Goal: Task Accomplishment & Management: Use online tool/utility

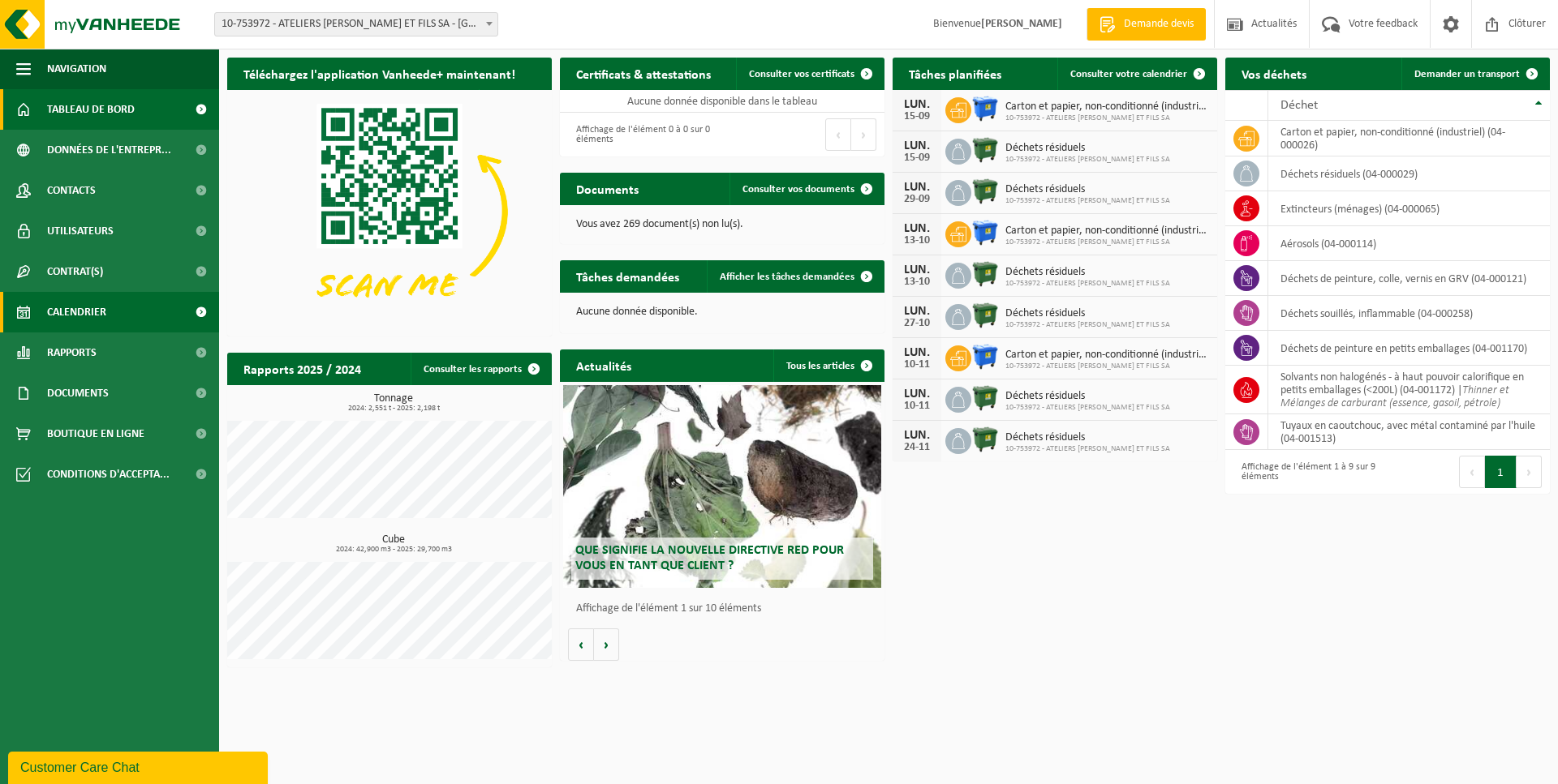
click at [158, 312] on link "Calendrier" at bounding box center [110, 312] width 219 height 40
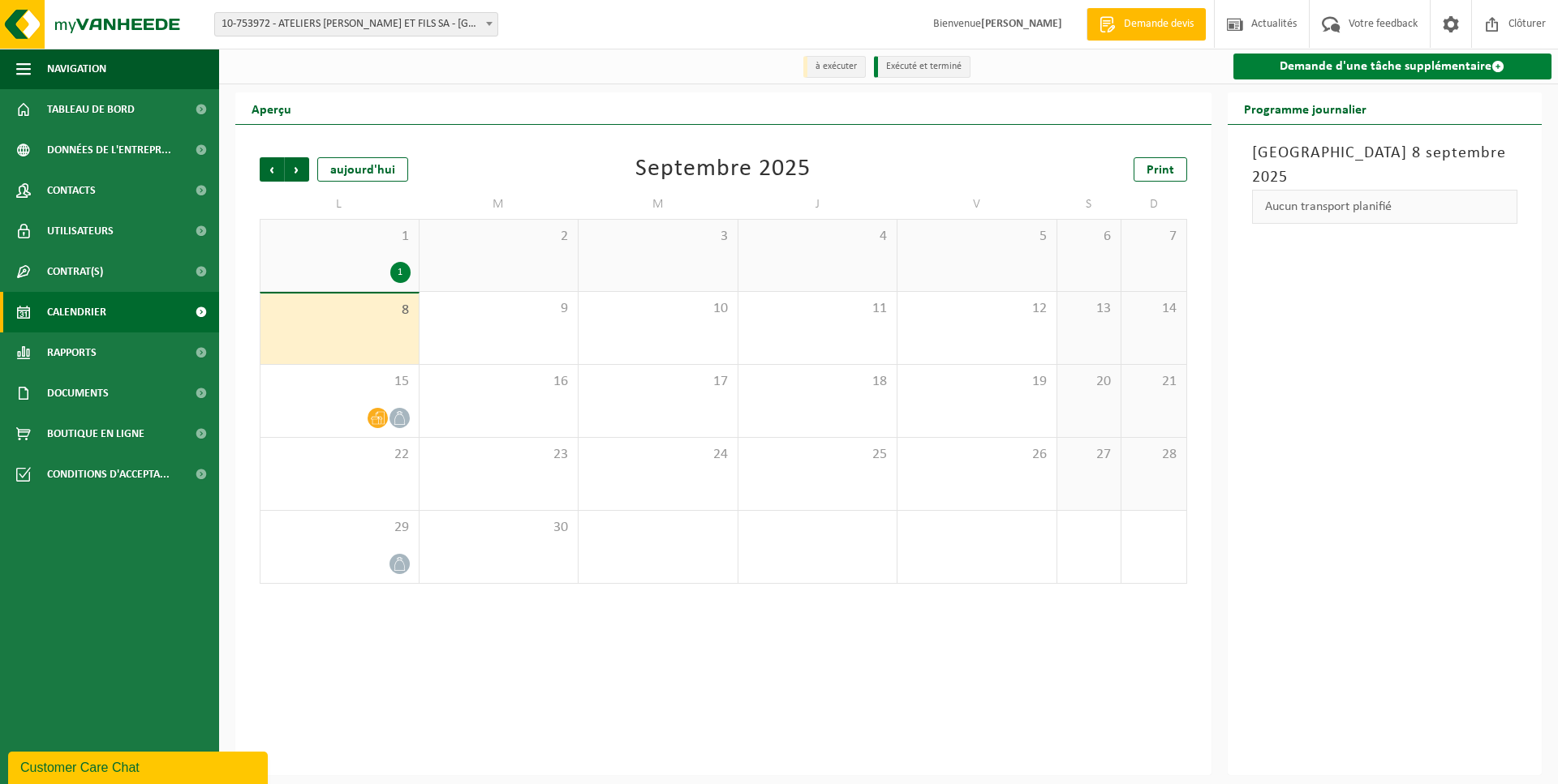
click at [1358, 78] on link "Demande d'une tâche supplémentaire" at bounding box center [1393, 66] width 319 height 26
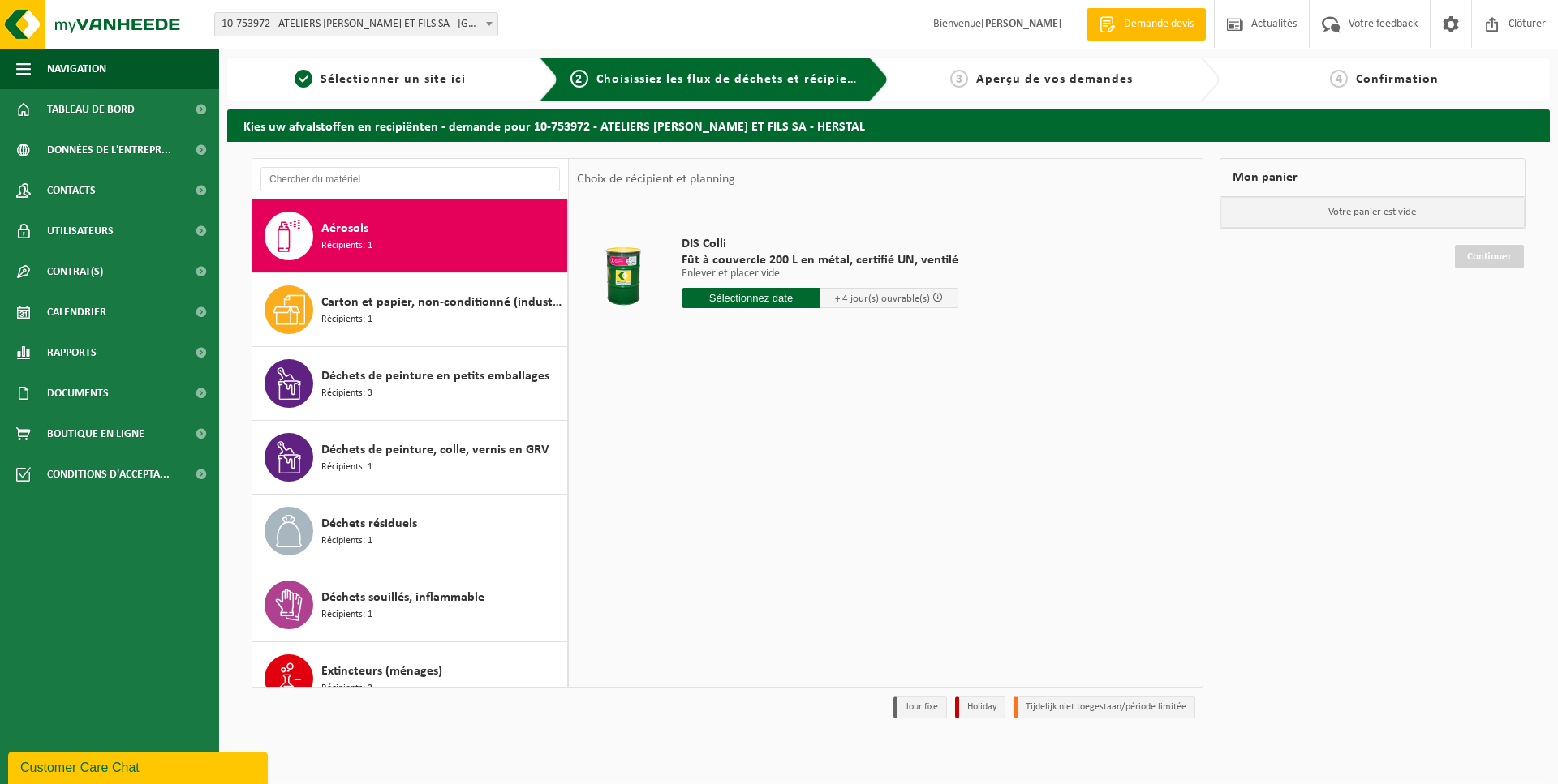
click at [409, 255] on div "Aérosols Récipients: 1" at bounding box center [442, 236] width 242 height 49
click at [774, 303] on input "text" at bounding box center [751, 298] width 139 height 21
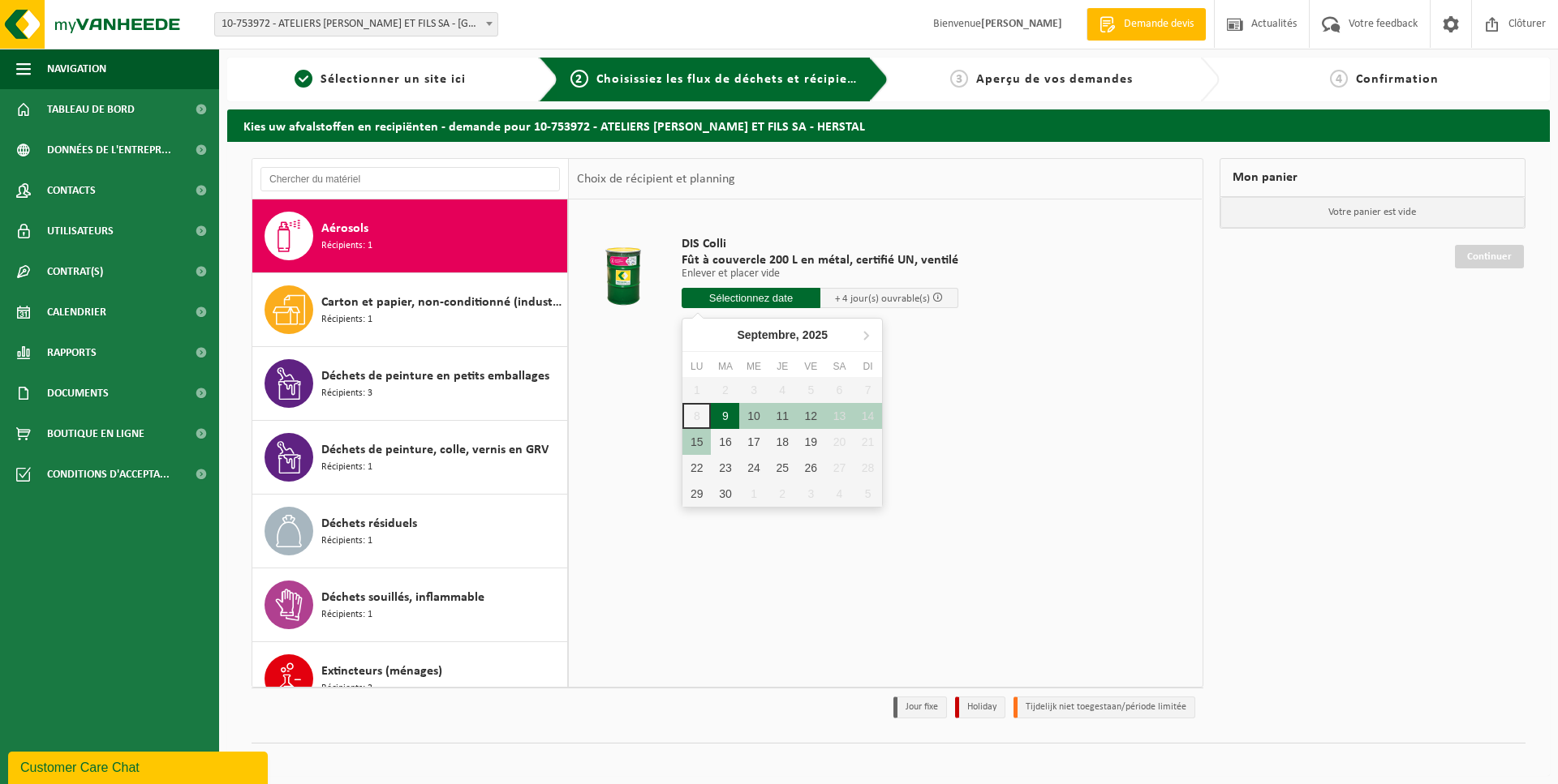
click at [727, 422] on div "9" at bounding box center [725, 415] width 28 height 26
type input "à partir de 2025-09-09"
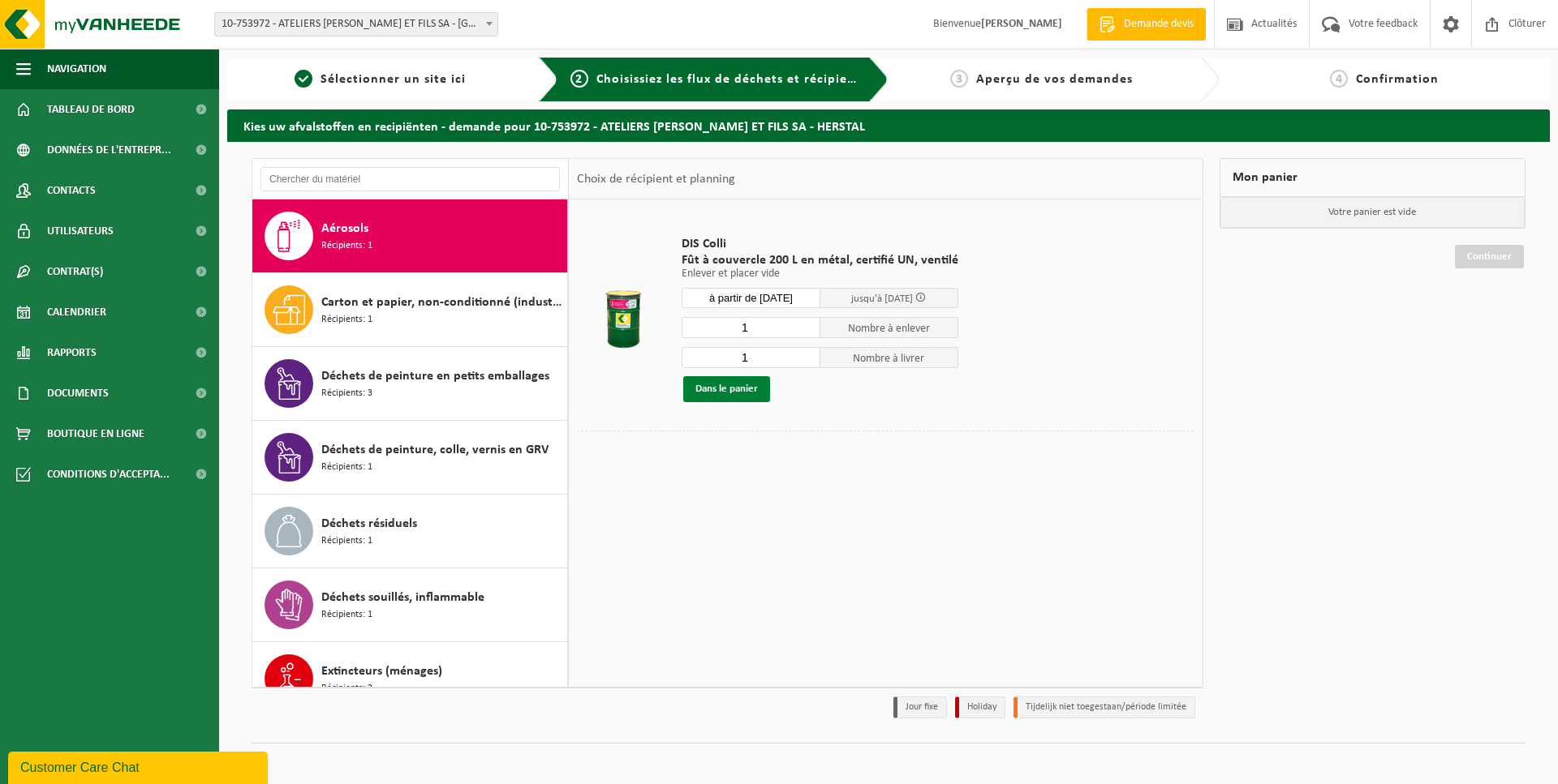
click at [728, 387] on button "Dans le panier" at bounding box center [726, 389] width 87 height 26
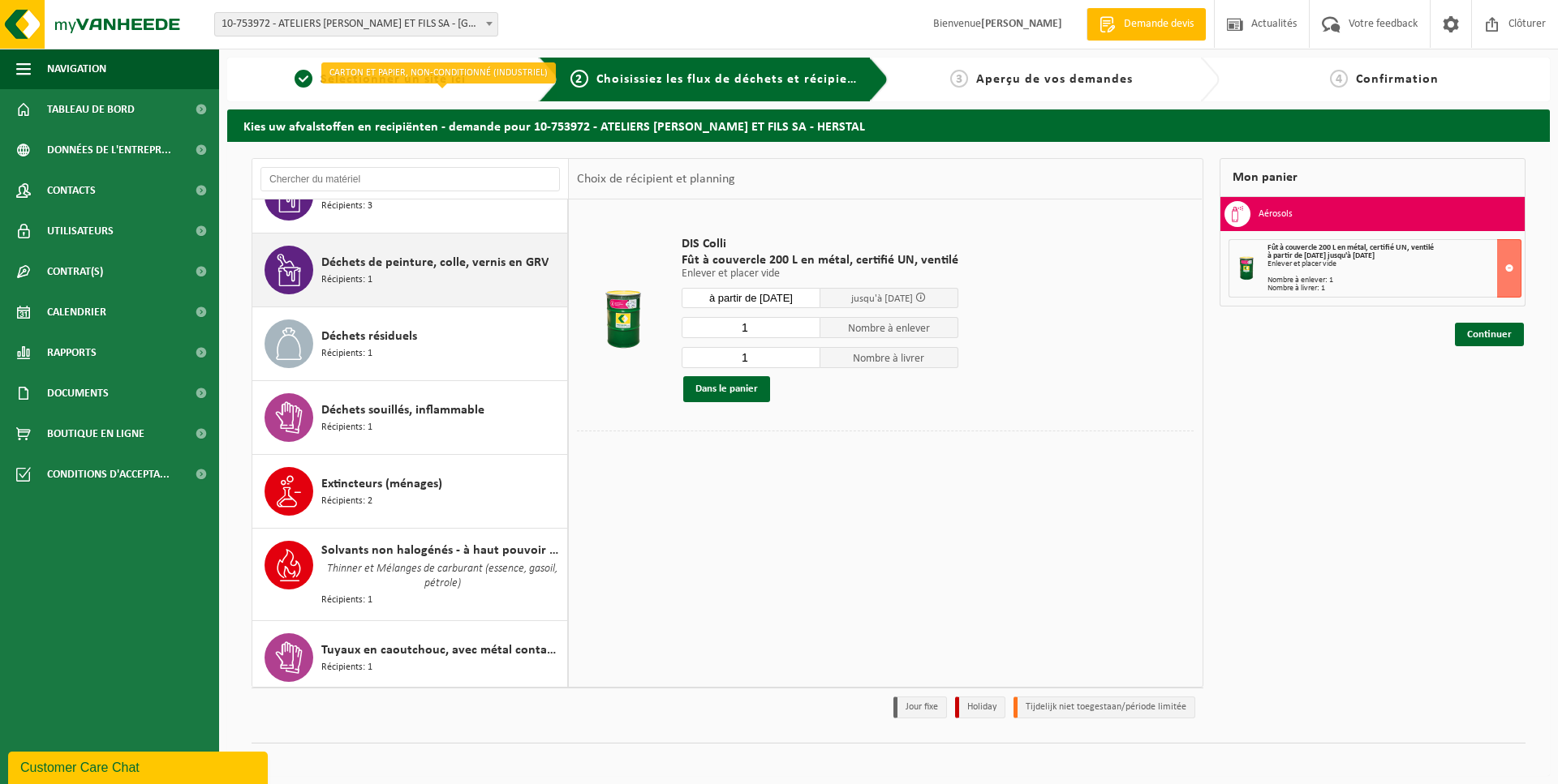
scroll to position [194, 0]
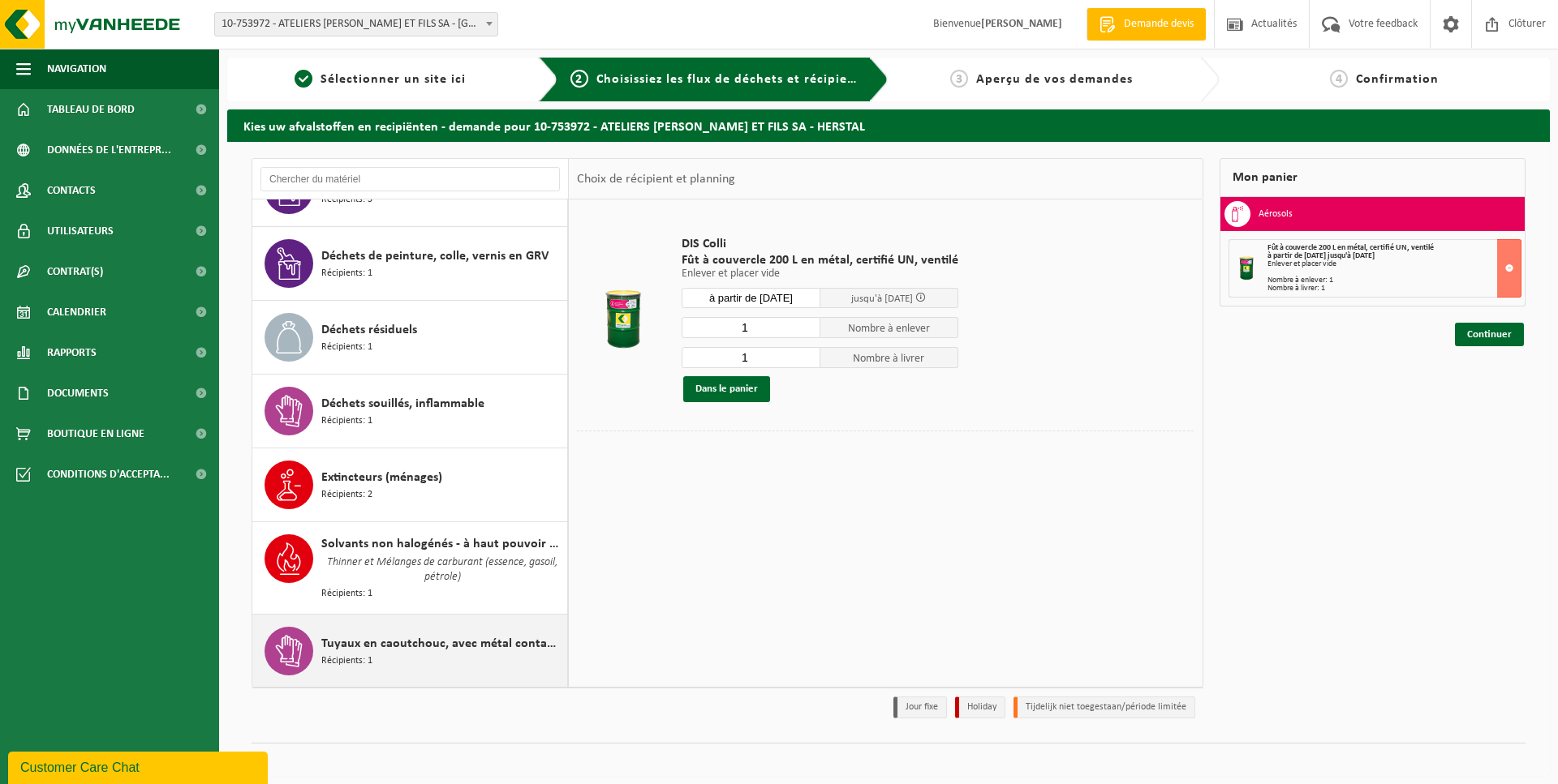
click at [492, 638] on span "Tuyaux en caoutchouc, avec métal contaminé par l'huile" at bounding box center [442, 644] width 242 height 20
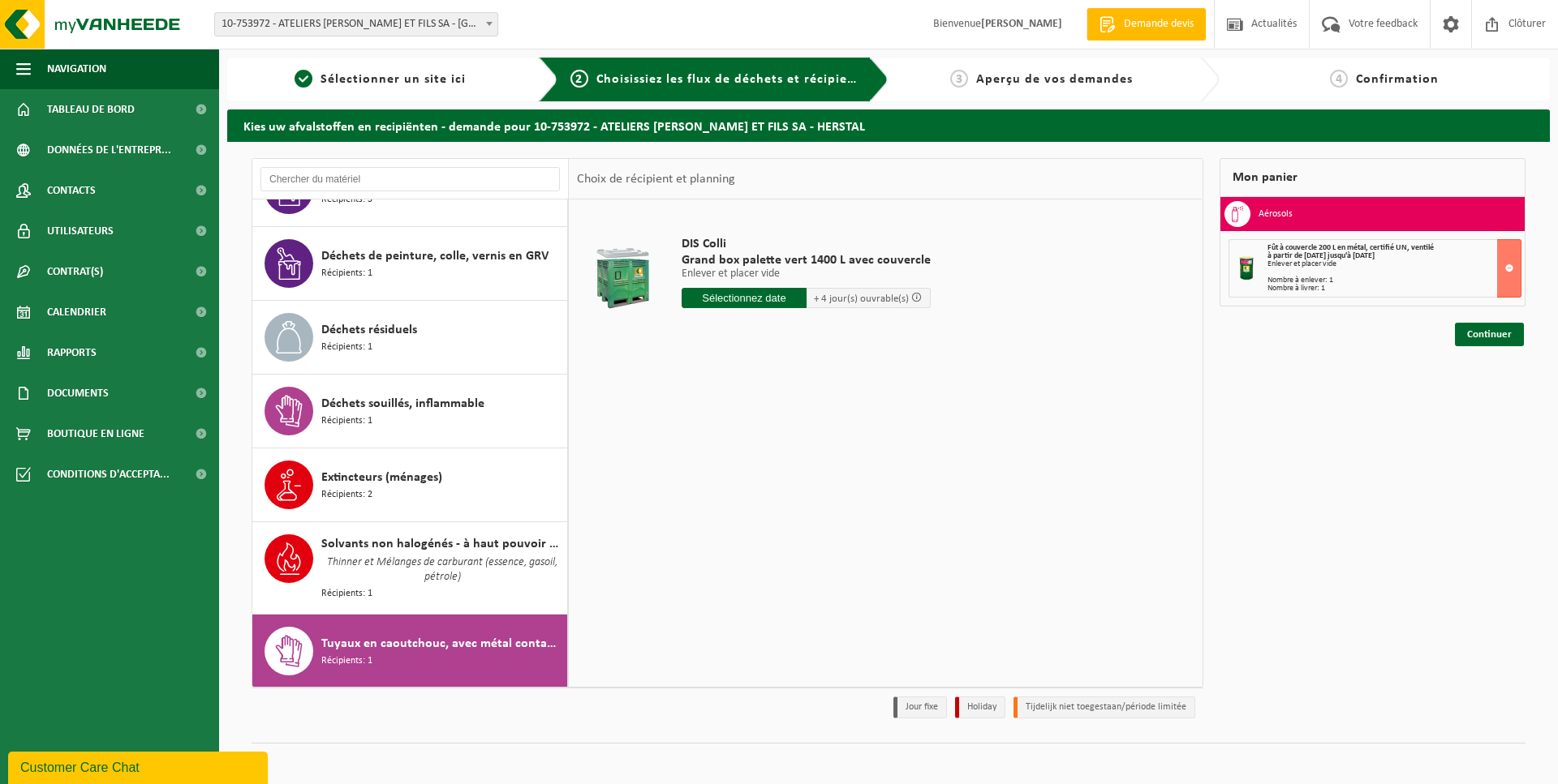
click at [795, 302] on input "text" at bounding box center [744, 298] width 125 height 21
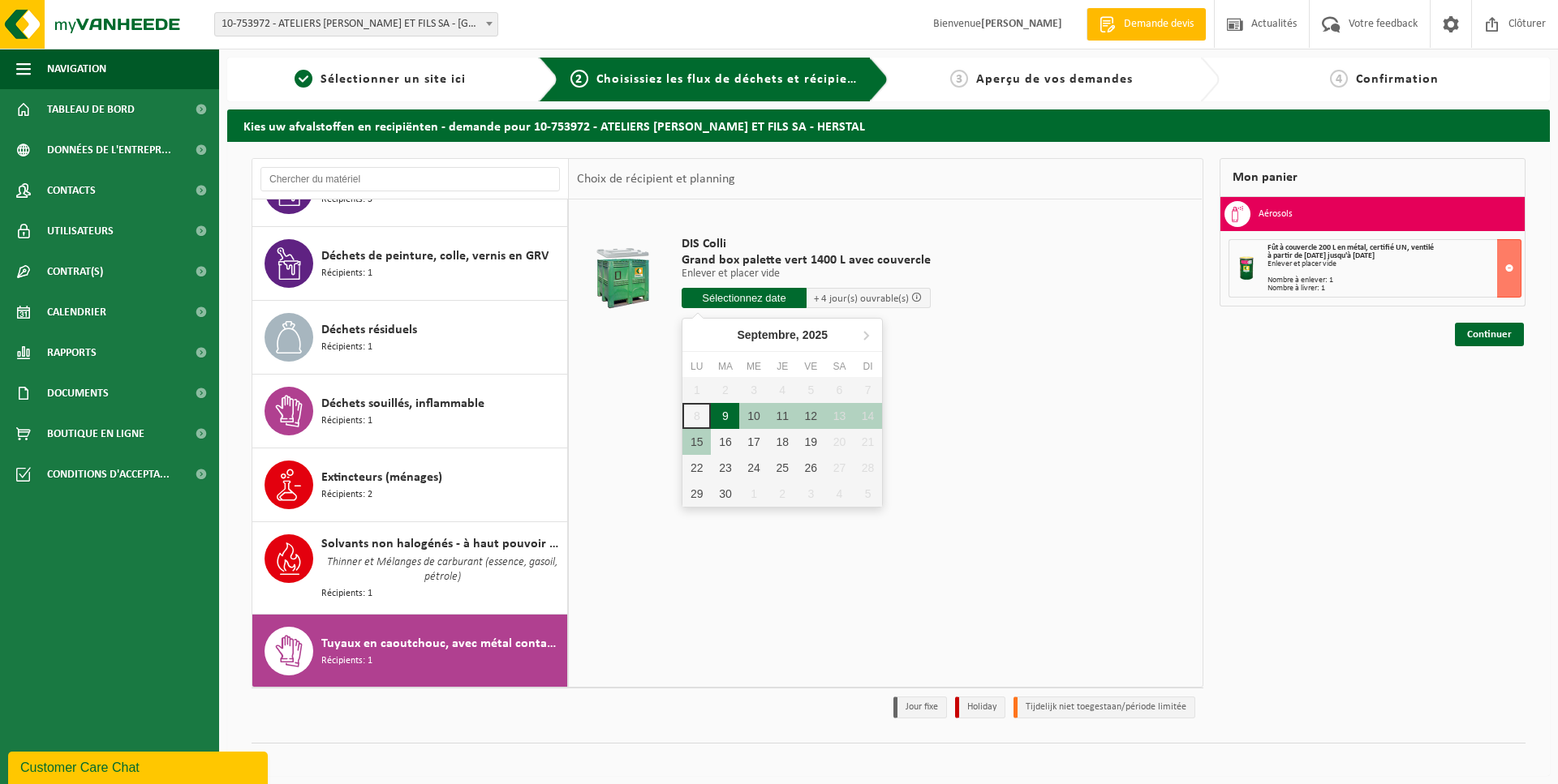
drag, startPoint x: 726, startPoint y: 422, endPoint x: 757, endPoint y: 378, distance: 53.8
click at [726, 422] on div "9" at bounding box center [725, 415] width 28 height 26
type input "à partir de 2025-09-09"
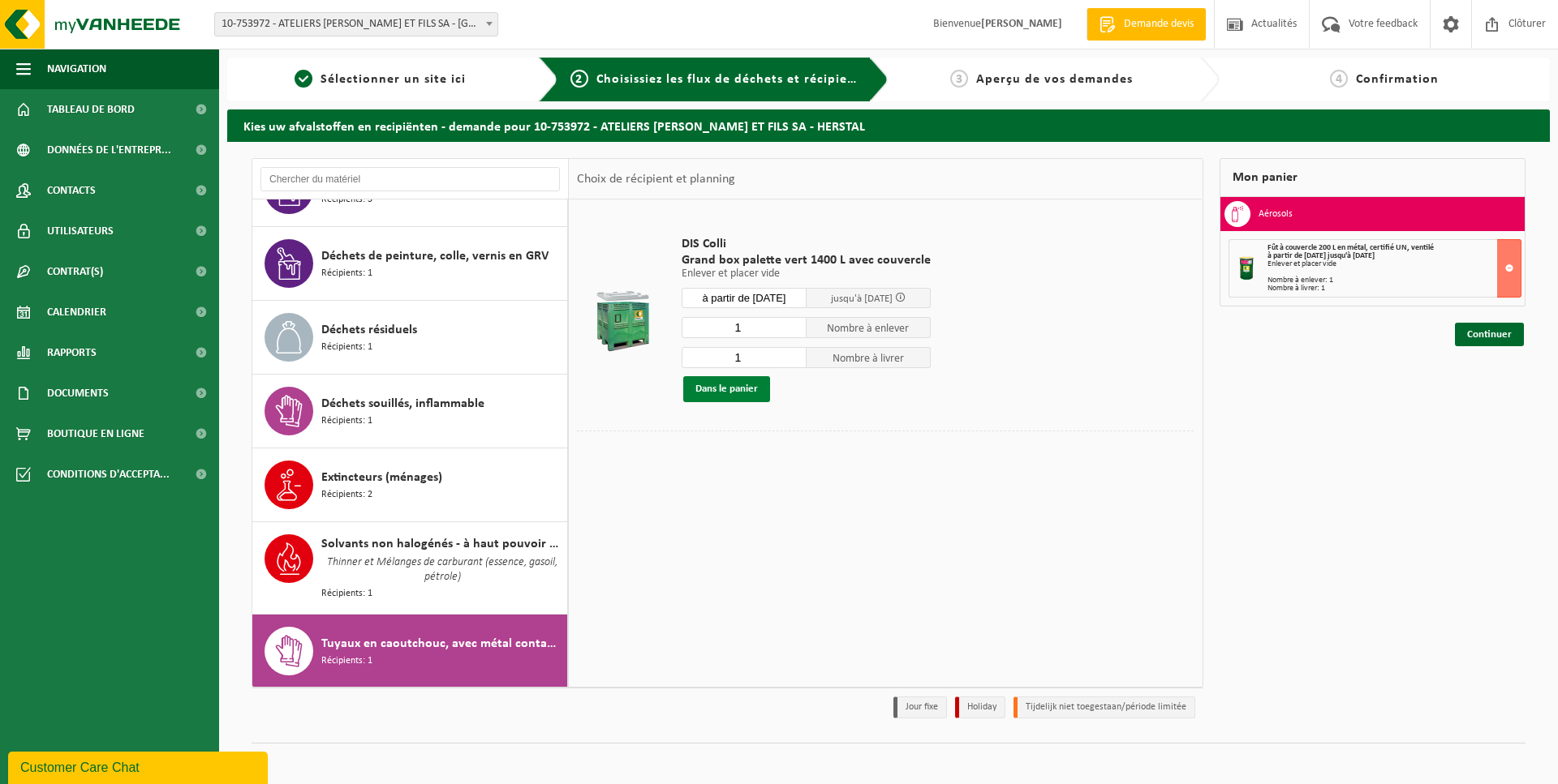
click at [737, 387] on button "Dans le panier" at bounding box center [726, 389] width 87 height 26
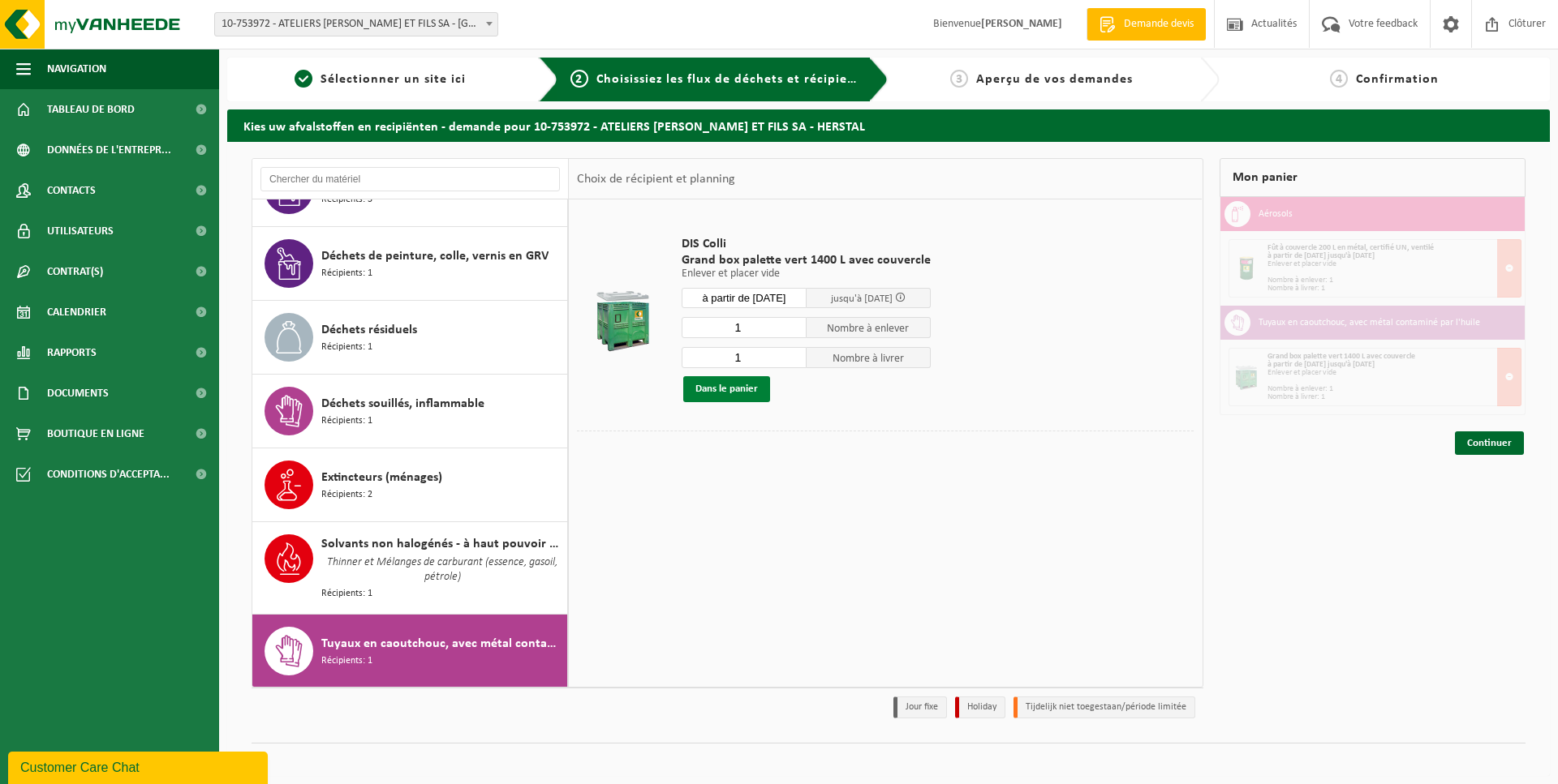
scroll to position [2, 0]
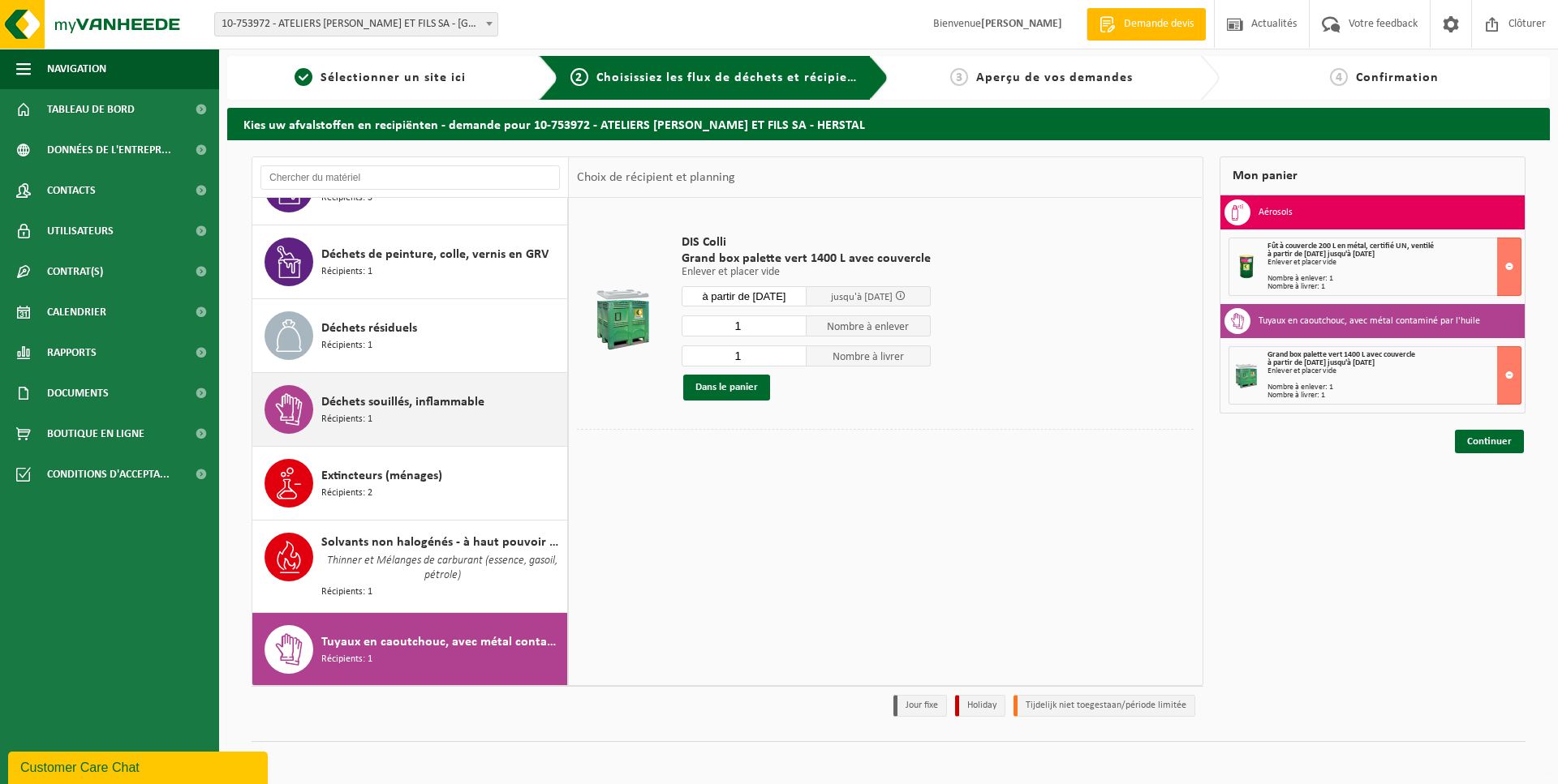
click at [438, 400] on span "Déchets souillés, inflammable" at bounding box center [403, 402] width 163 height 20
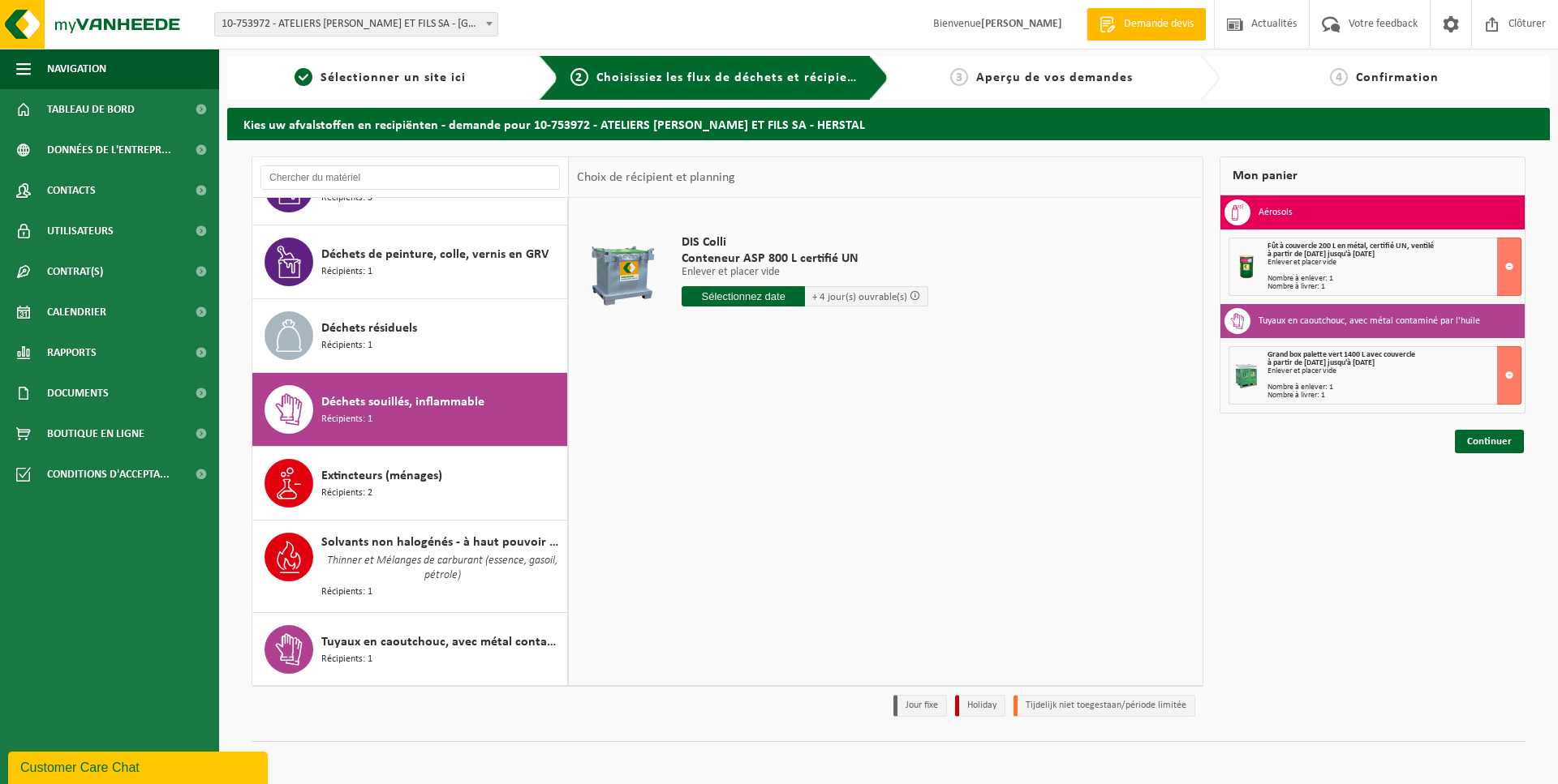
scroll to position [7, 0]
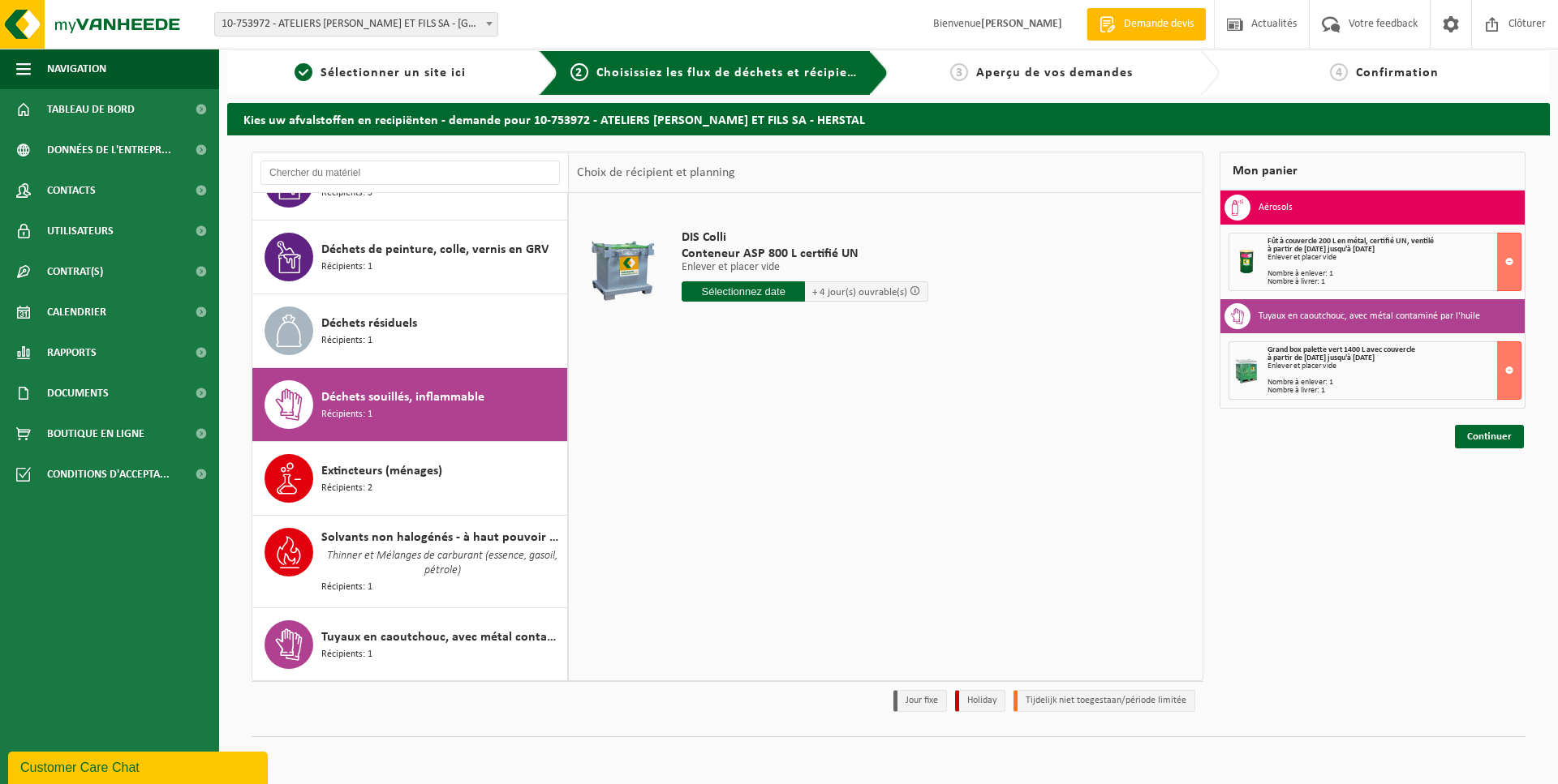
click at [750, 295] on input "text" at bounding box center [743, 291] width 124 height 21
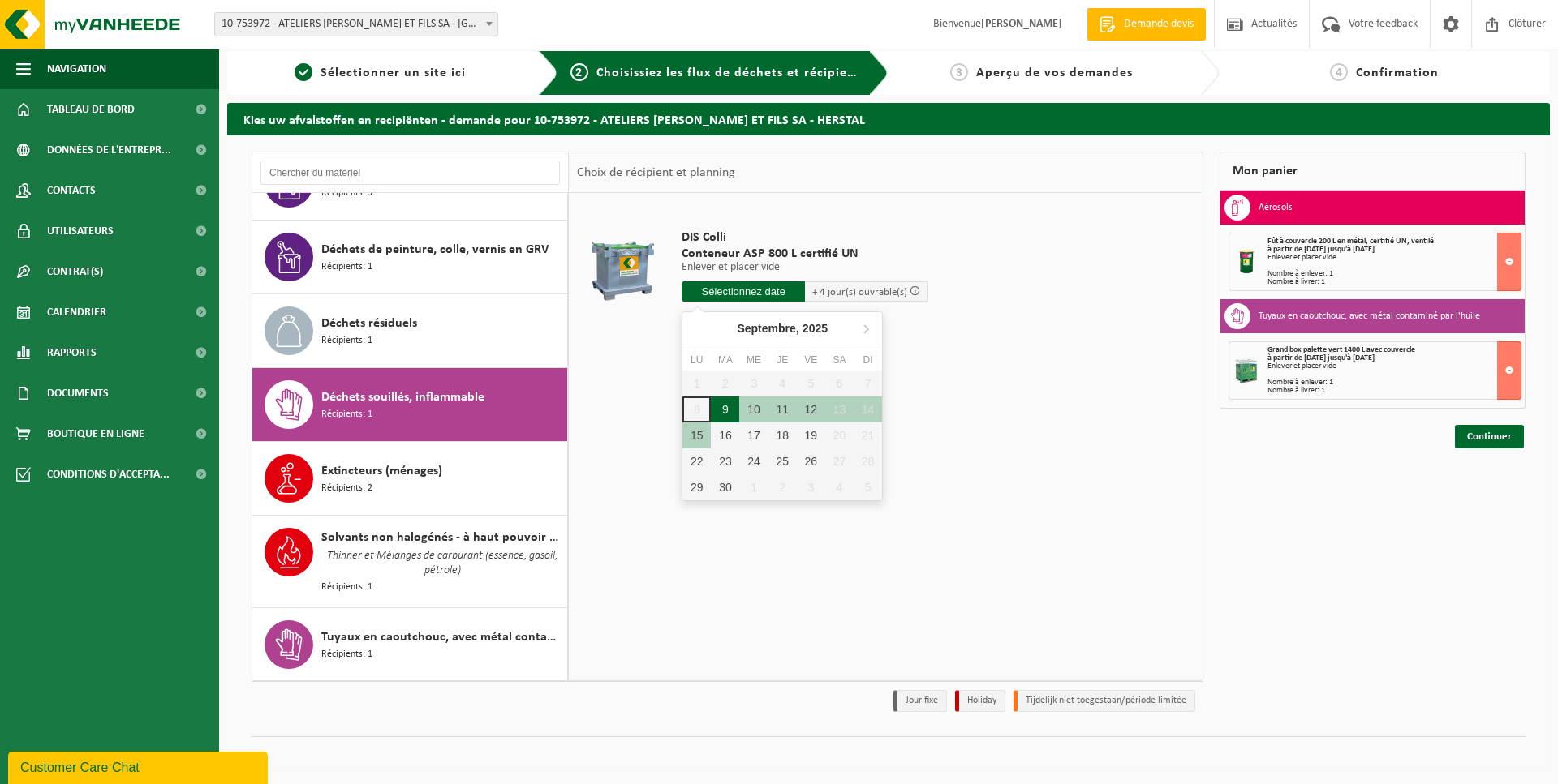
click at [723, 415] on div "9" at bounding box center [725, 409] width 28 height 26
type input "à partir de 2025-09-09"
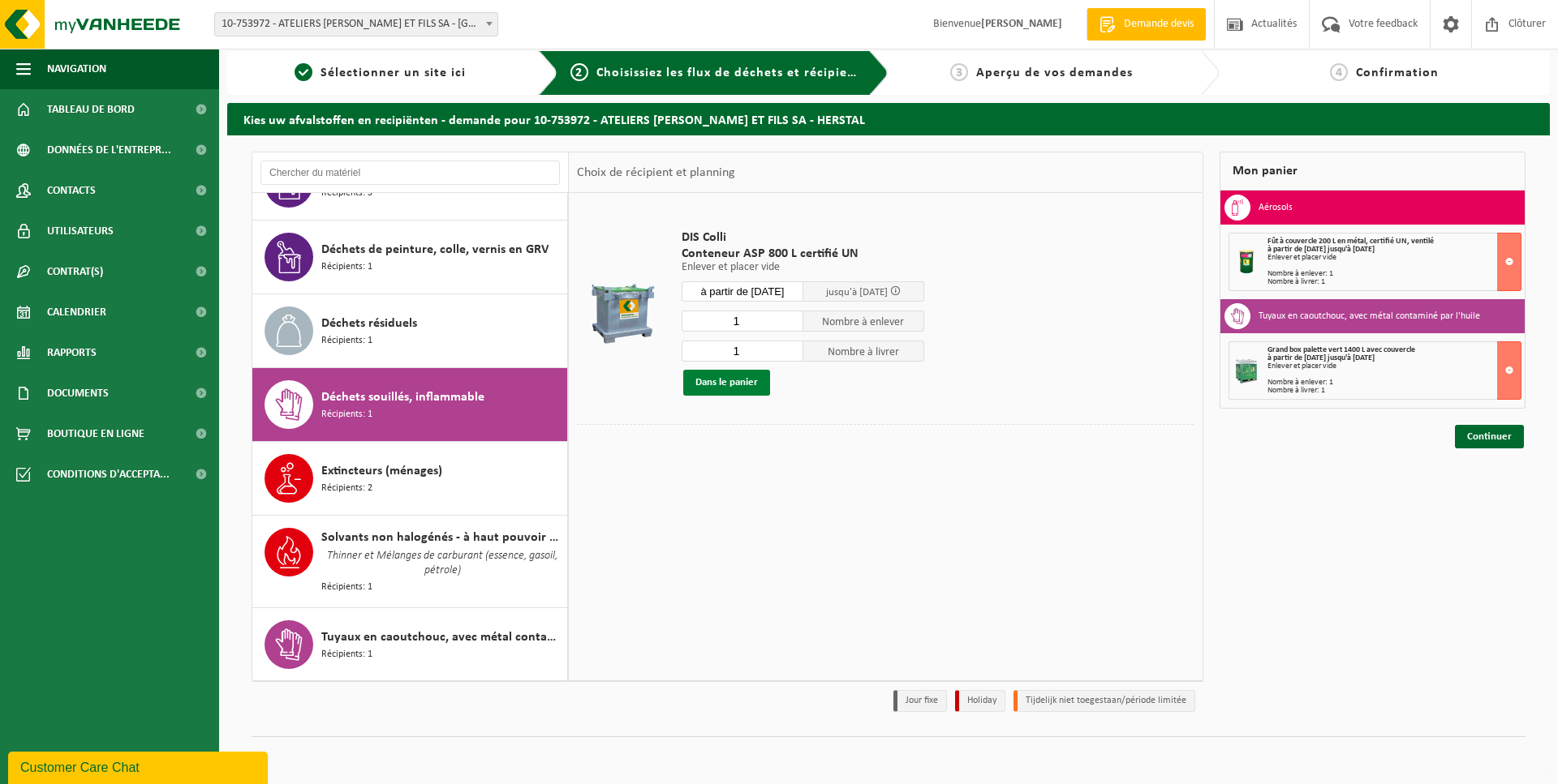
click at [720, 382] on button "Dans le panier" at bounding box center [726, 383] width 87 height 26
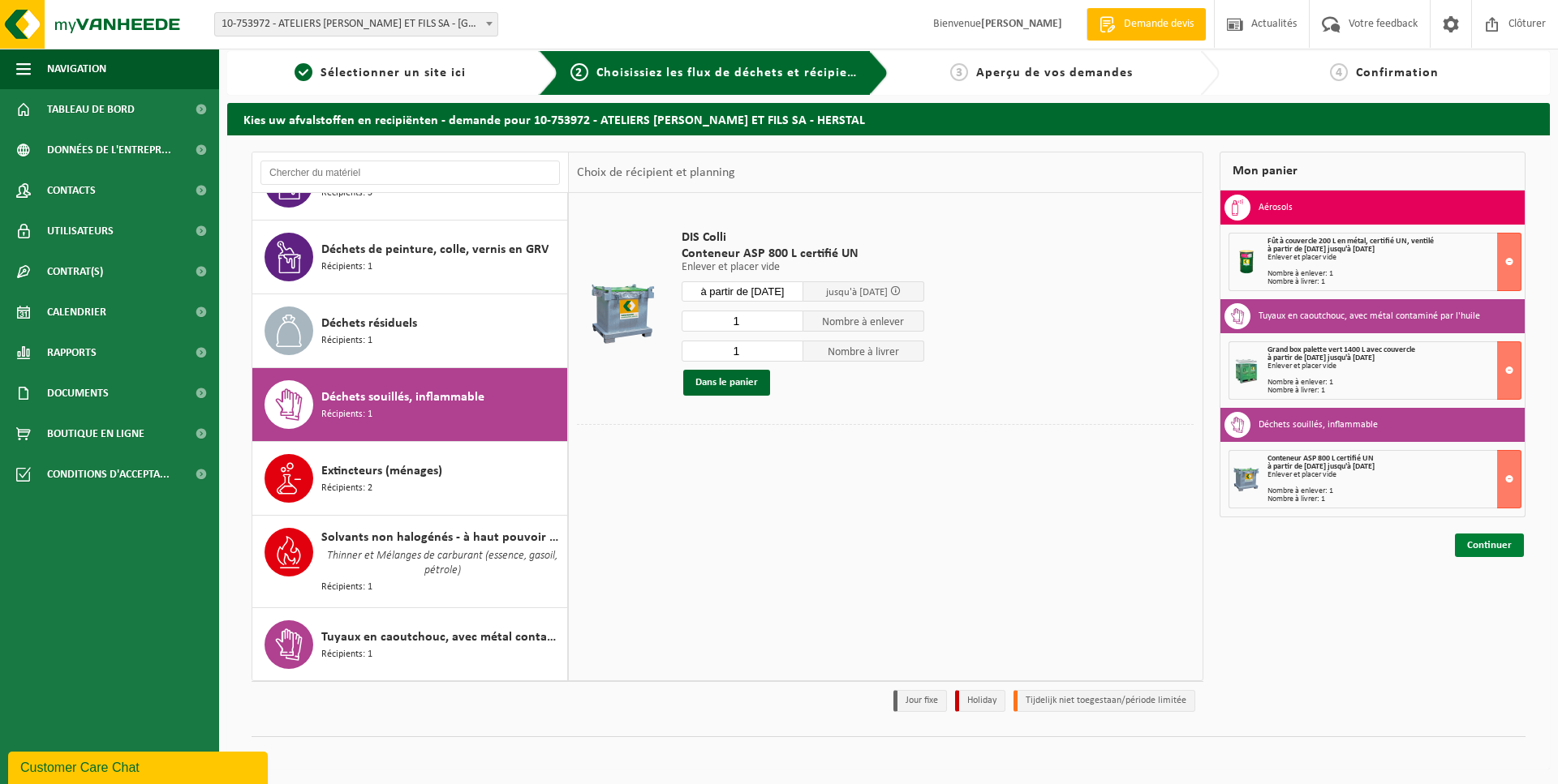
click at [1476, 538] on link "Continuer" at bounding box center [1490, 545] width 69 height 24
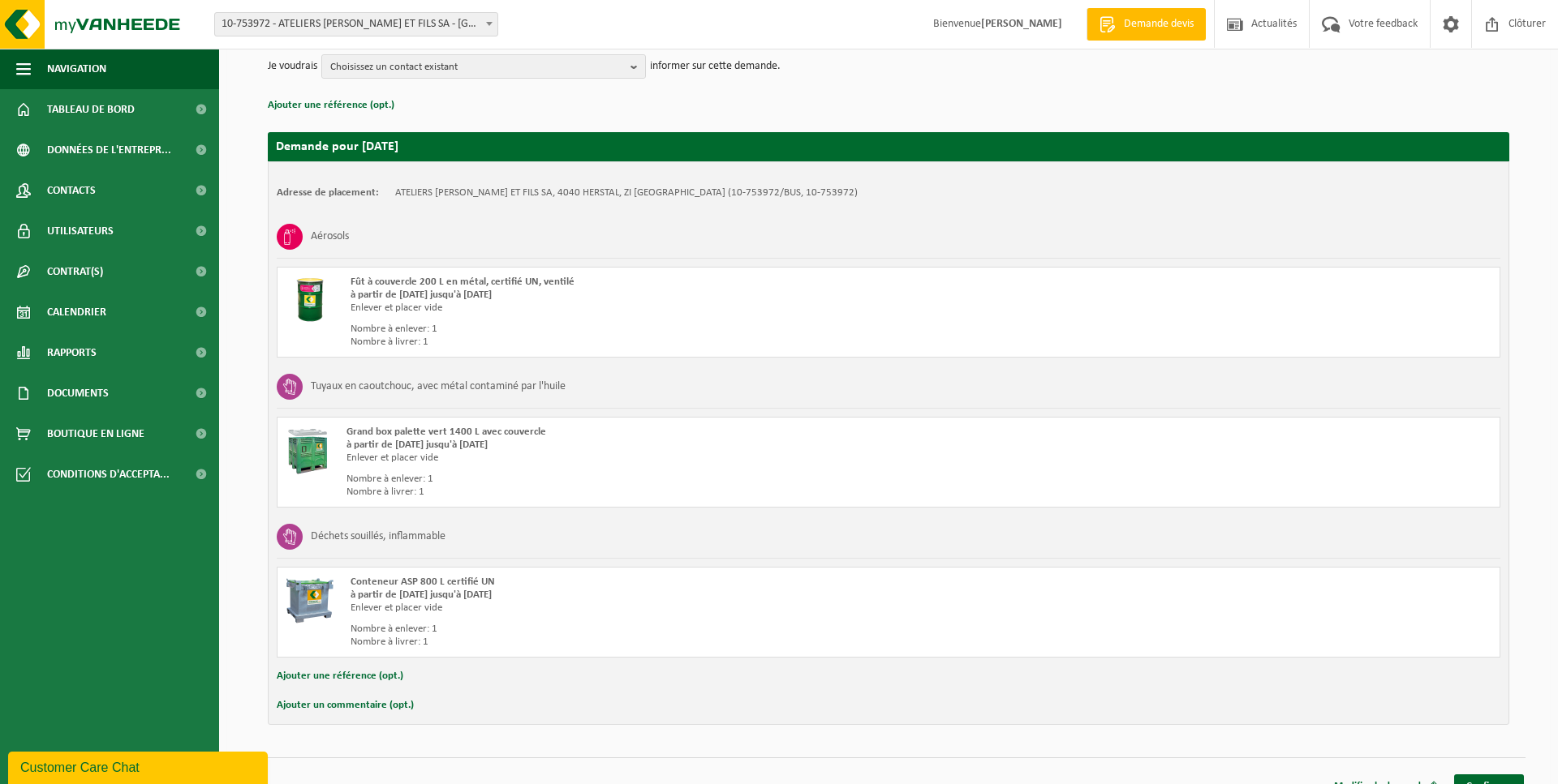
scroll to position [225, 0]
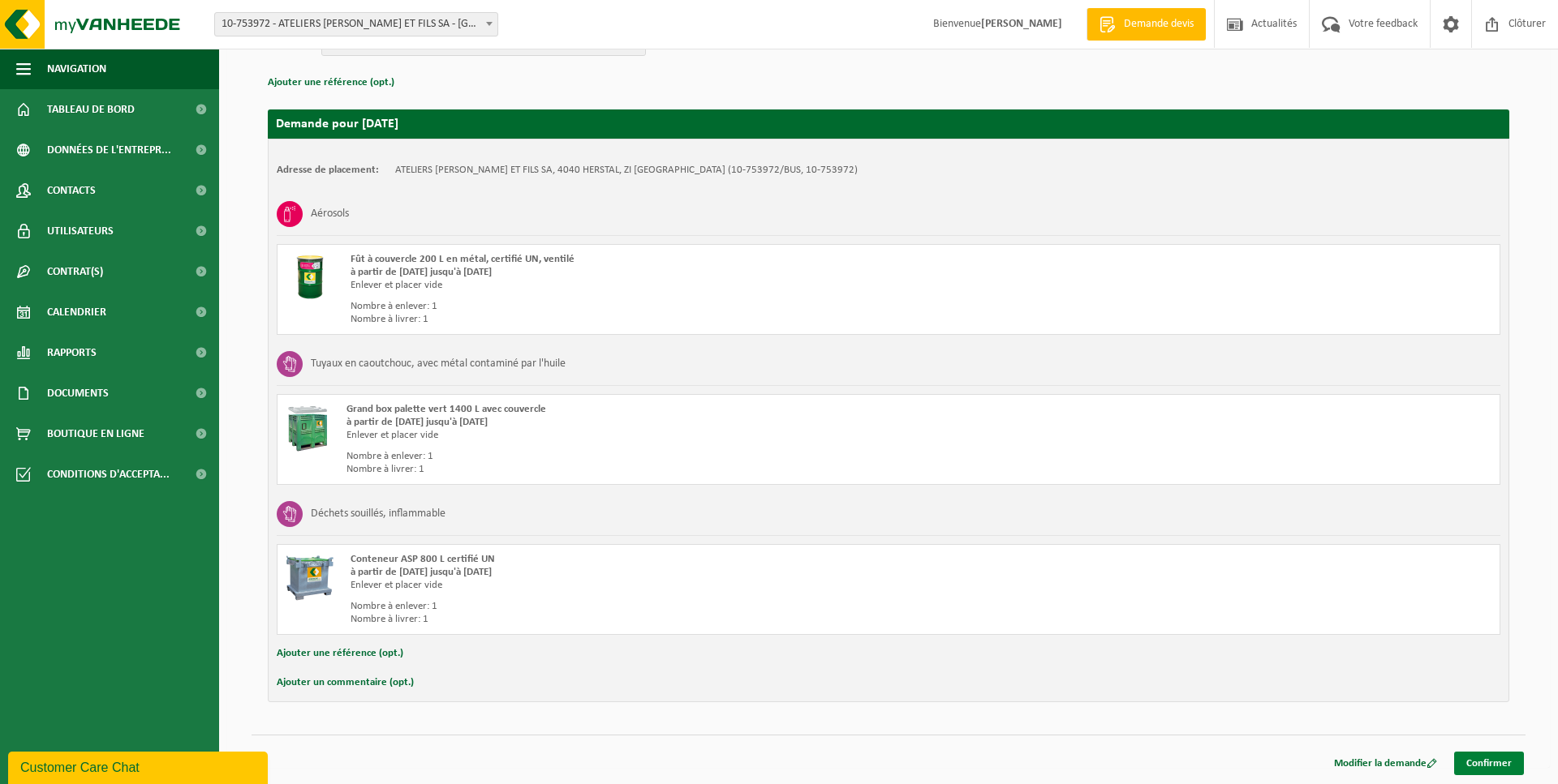
click at [1463, 765] on link "Confirmer" at bounding box center [1489, 763] width 70 height 24
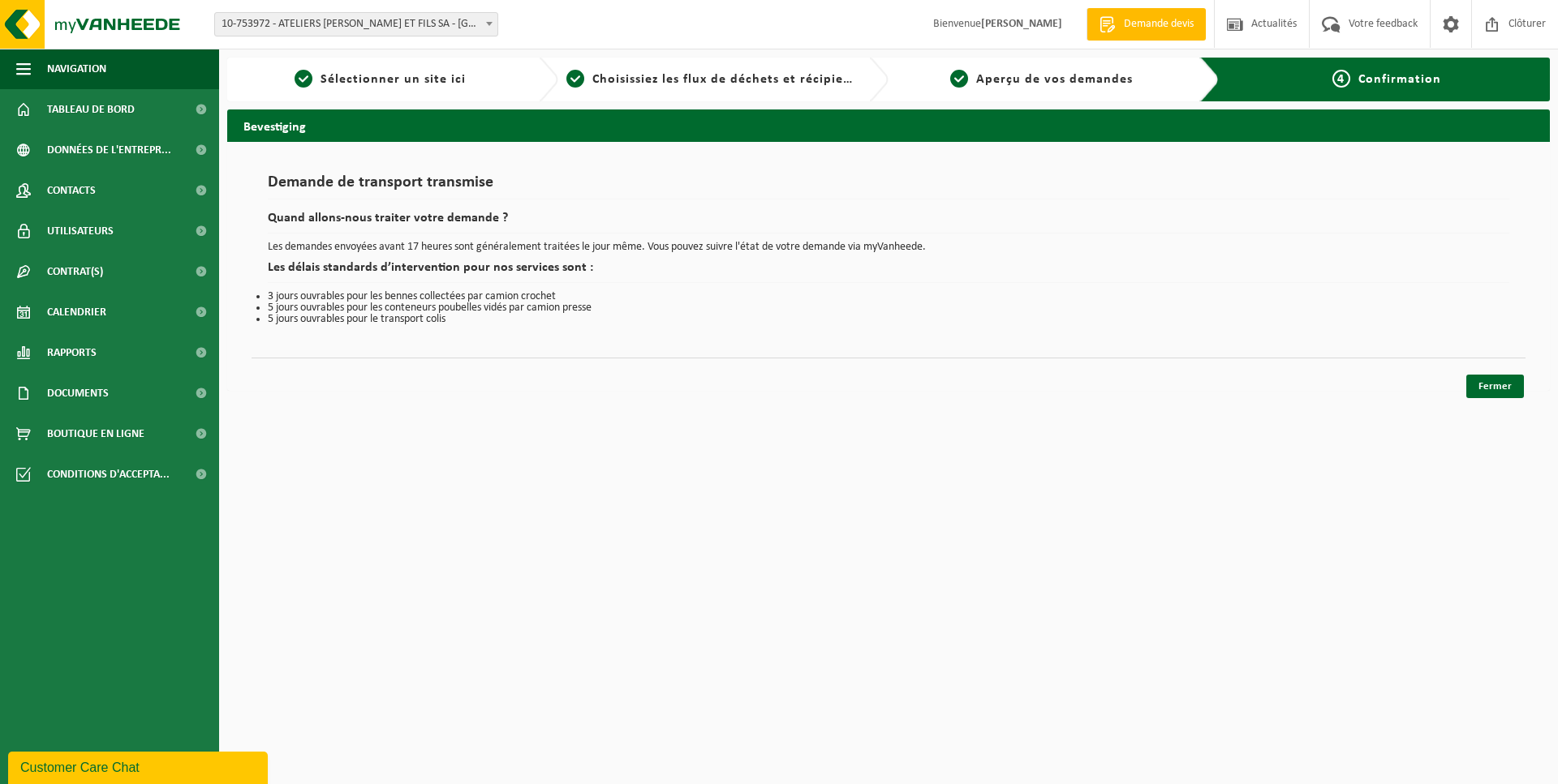
drag, startPoint x: 1485, startPoint y: 380, endPoint x: 1436, endPoint y: 369, distance: 50.2
click at [1485, 380] on link "Fermer" at bounding box center [1495, 387] width 58 height 24
